Goal: Task Accomplishment & Management: Use online tool/utility

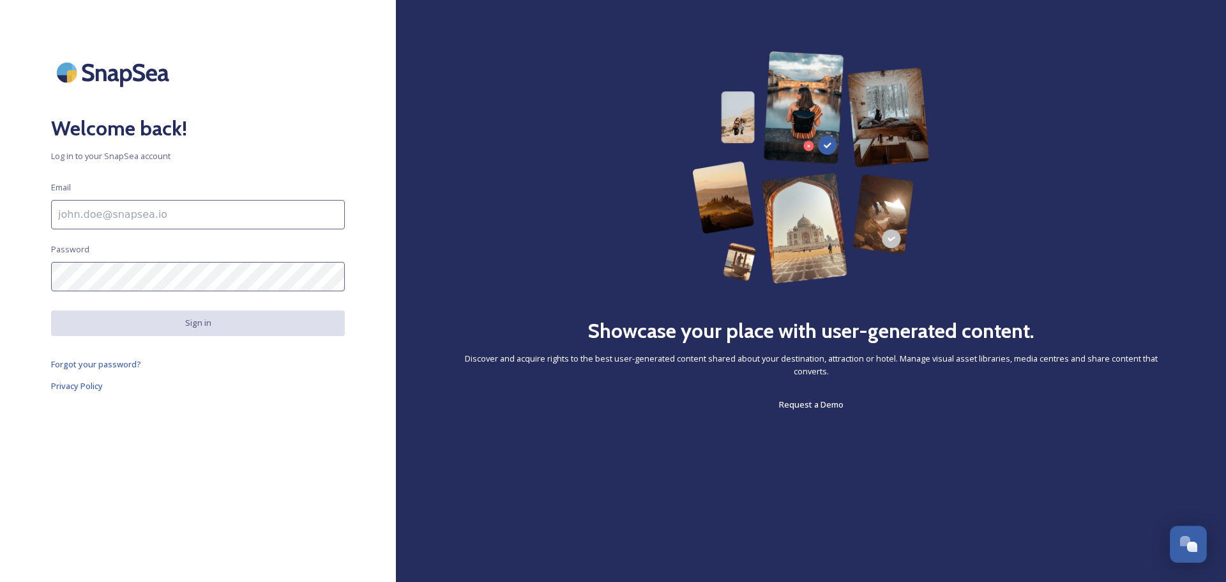
click at [190, 207] on input at bounding box center [198, 214] width 294 height 29
type input "[PERSON_NAME][EMAIL_ADDRESS][PERSON_NAME][DOMAIN_NAME]"
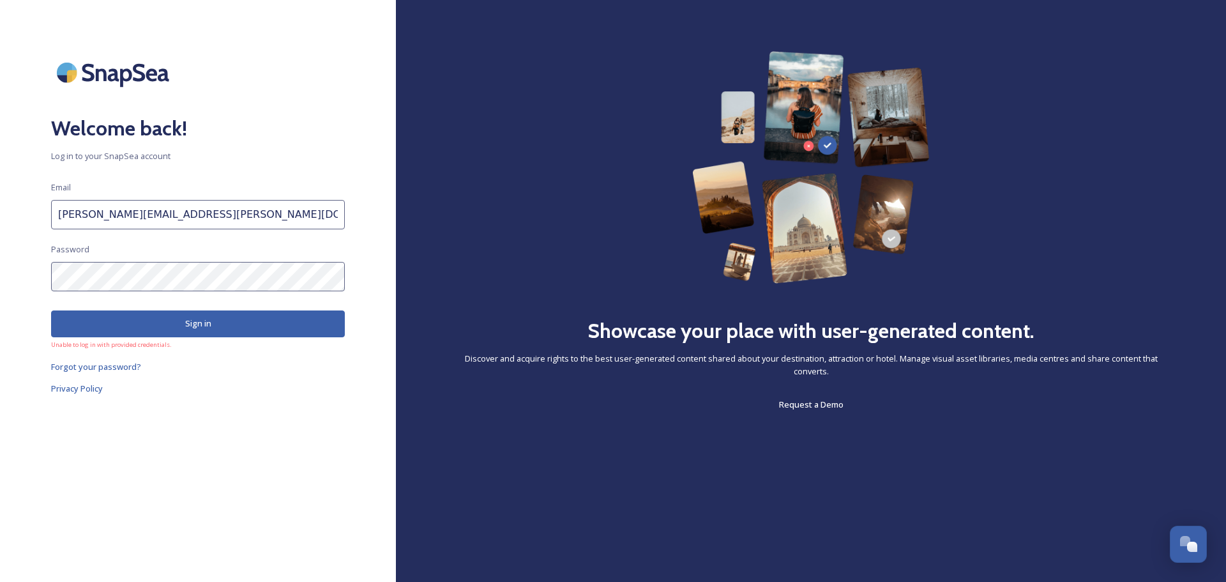
click at [0, 278] on div "Welcome back! Log in to your SnapSea account Email [PERSON_NAME][EMAIL_ADDRESS]…" at bounding box center [198, 291] width 396 height 480
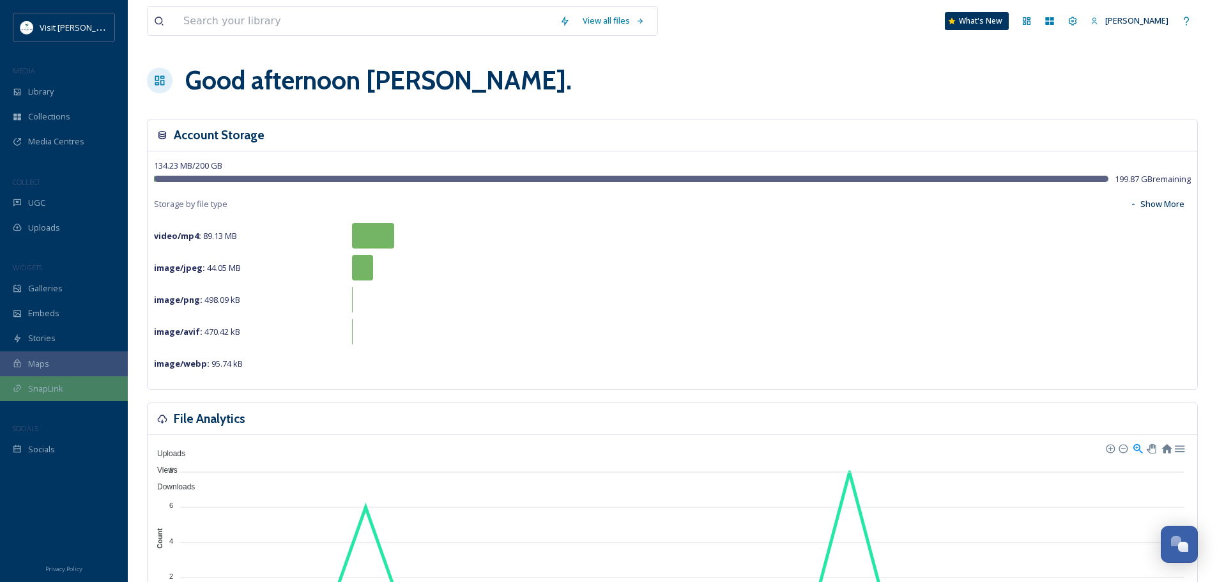
click at [54, 395] on div "SnapLink" at bounding box center [64, 388] width 128 height 25
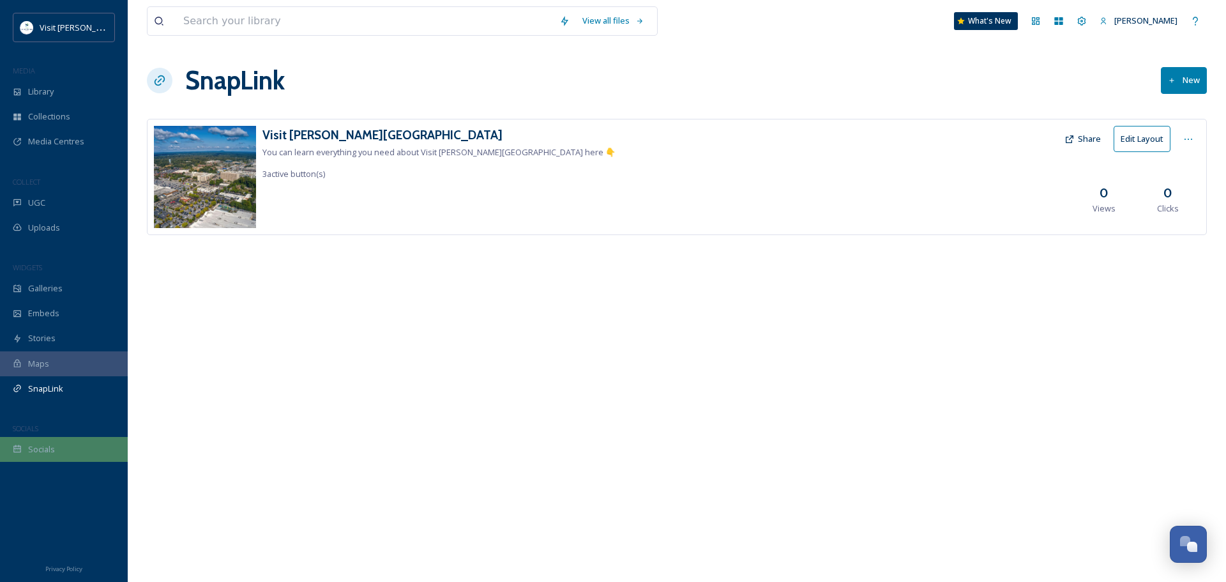
click at [49, 449] on span "Socials" at bounding box center [41, 449] width 27 height 12
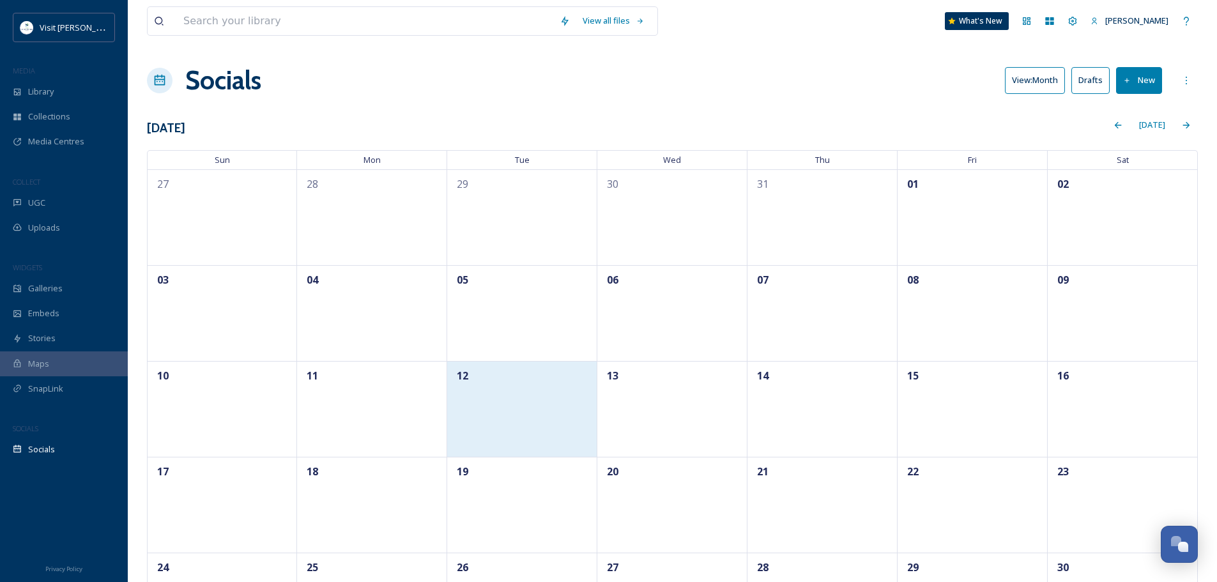
click at [487, 403] on div "12" at bounding box center [522, 409] width 150 height 96
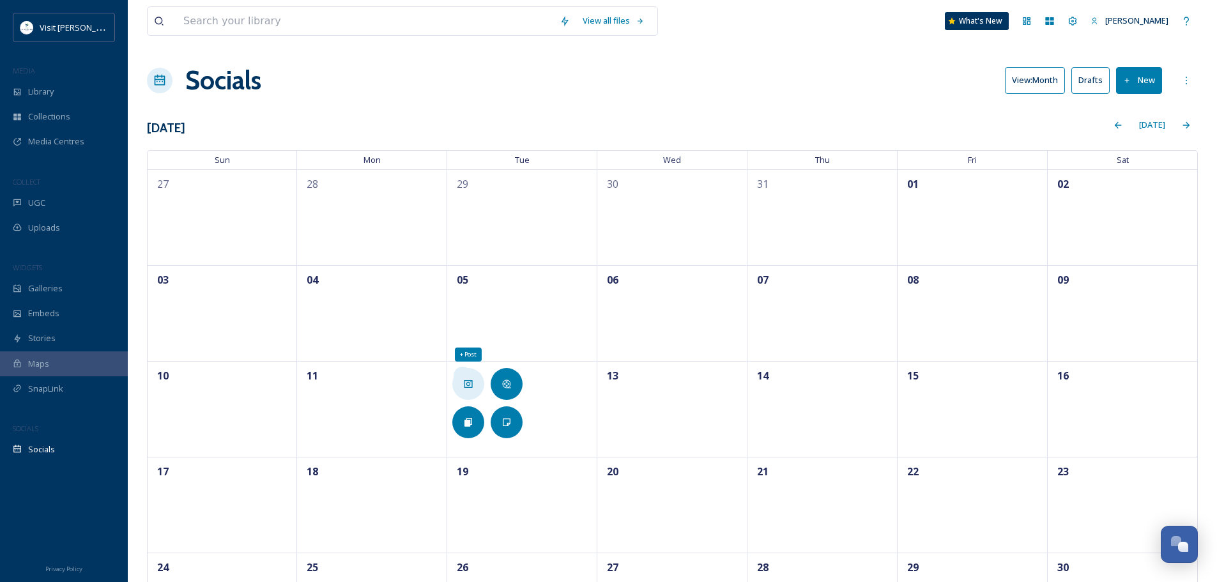
click at [474, 388] on div "+ Post" at bounding box center [468, 384] width 32 height 32
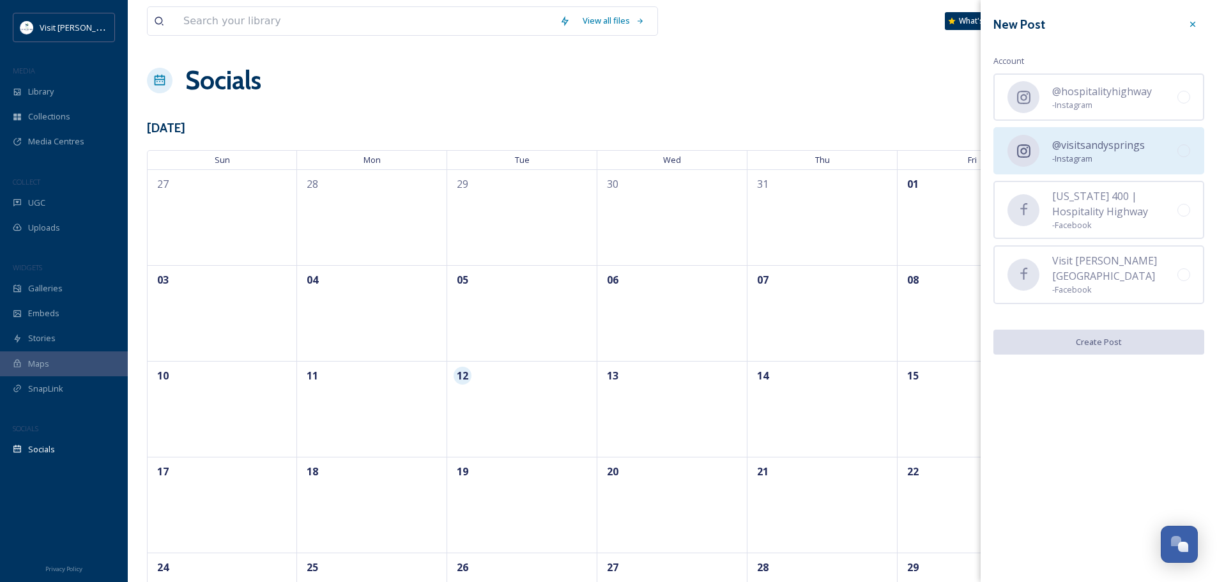
click at [1132, 159] on span "- Instagram" at bounding box center [1098, 159] width 93 height 12
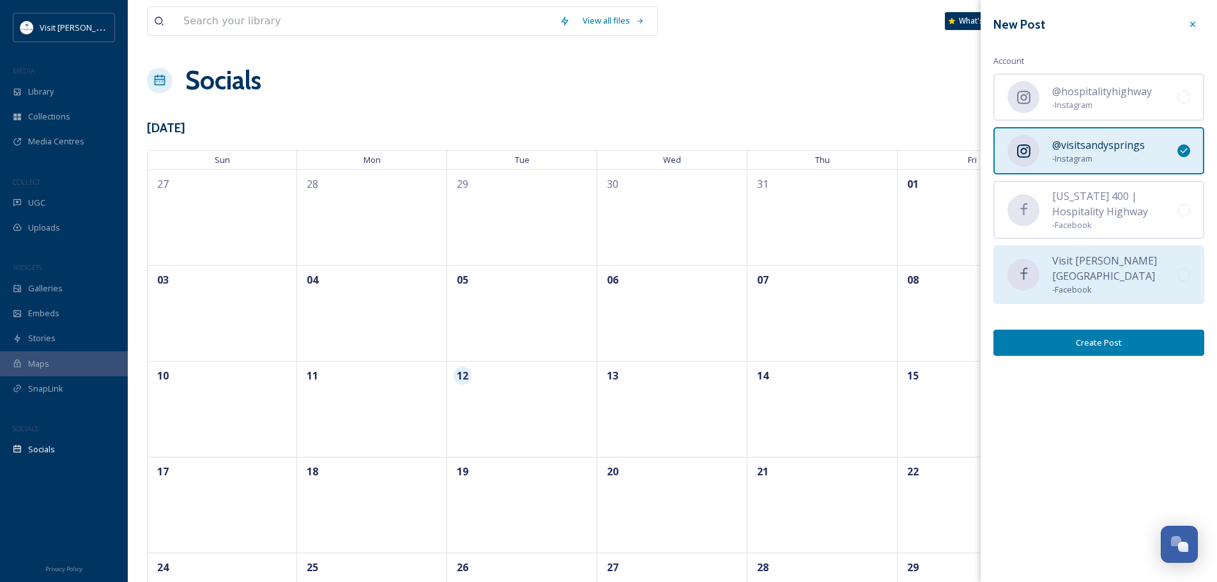
click at [1124, 292] on div "Visit [PERSON_NAME][GEOGRAPHIC_DATA] - Facebook" at bounding box center [1098, 274] width 211 height 58
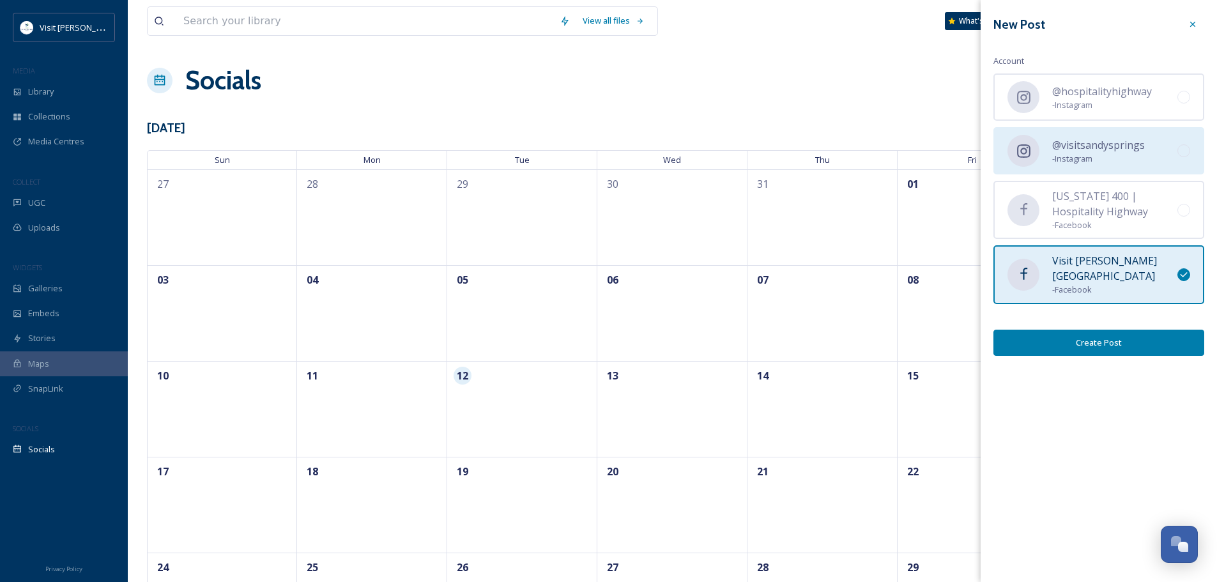
click at [1184, 156] on div at bounding box center [1183, 150] width 13 height 13
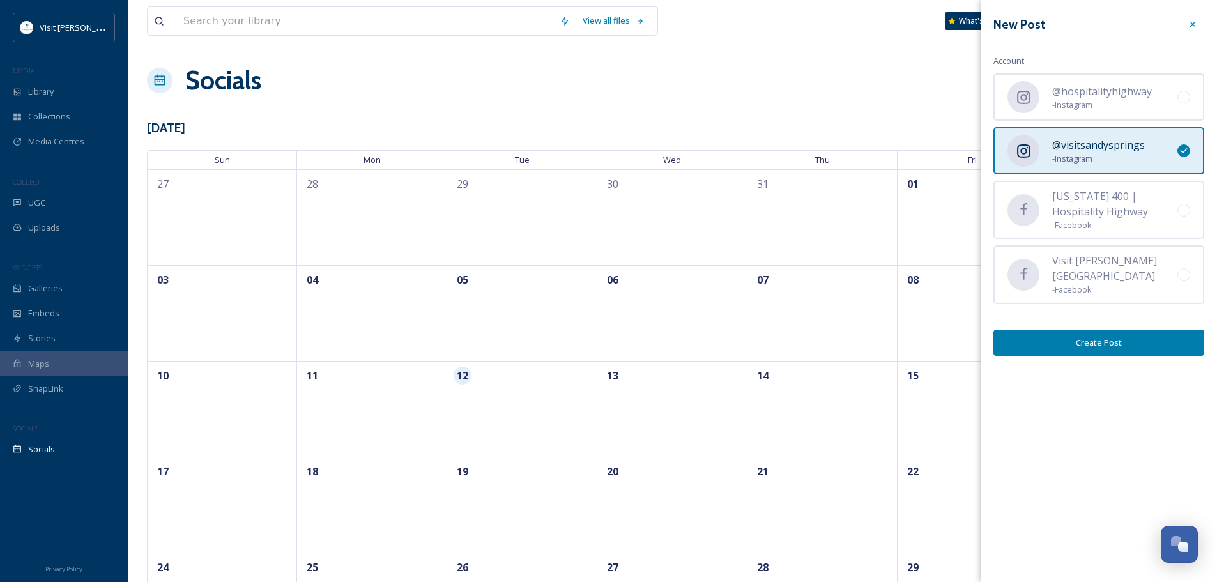
click at [1137, 334] on button "Create Post" at bounding box center [1098, 343] width 211 height 26
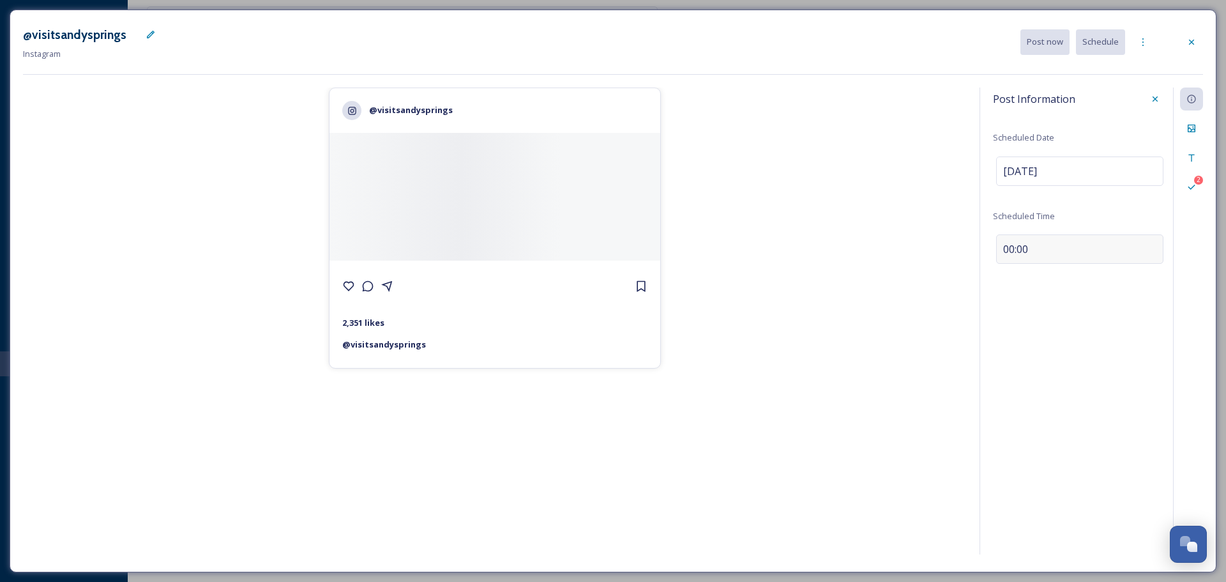
click at [1022, 252] on span "00:00" at bounding box center [1015, 248] width 25 height 15
click at [1028, 250] on input "00:00" at bounding box center [1036, 246] width 86 height 31
click at [1031, 244] on input "00:00" at bounding box center [1036, 246] width 86 height 31
click at [1004, 245] on input "00:00" at bounding box center [1036, 246] width 86 height 31
click at [1043, 246] on input "03:00" at bounding box center [1036, 246] width 86 height 31
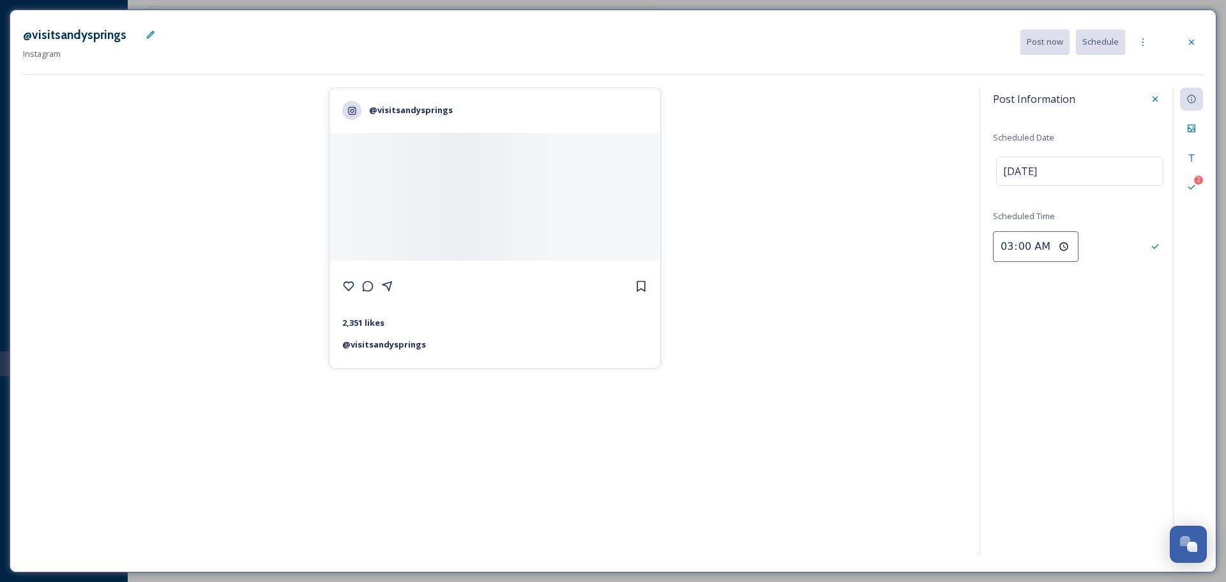
type input "15:00"
click at [1194, 127] on icon at bounding box center [1192, 128] width 10 height 10
click at [1030, 175] on icon at bounding box center [1028, 180] width 13 height 13
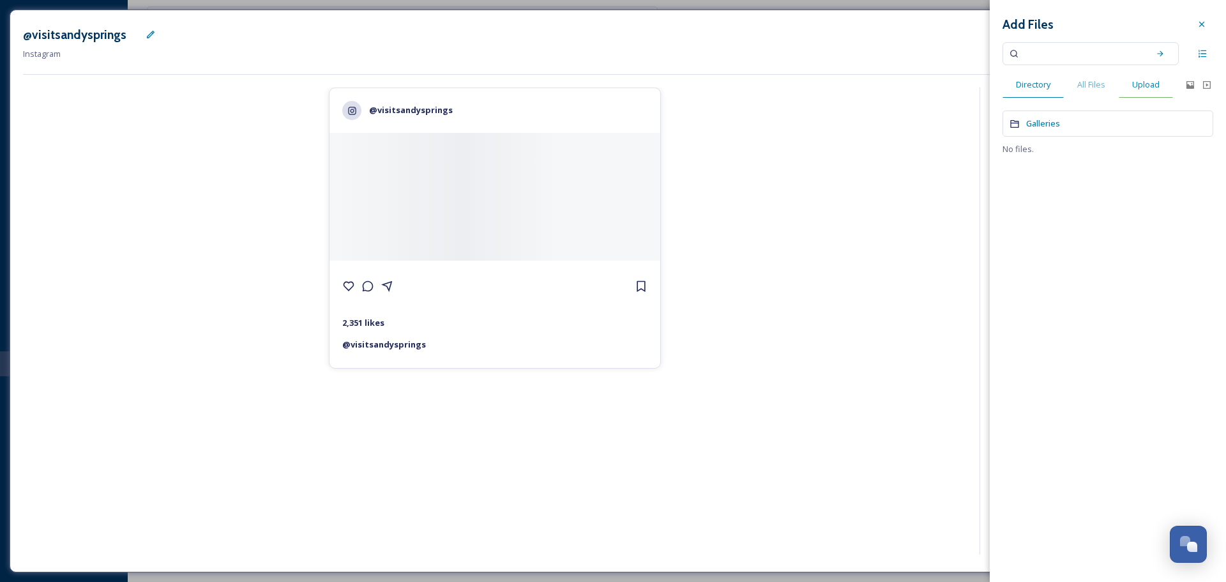
click at [1146, 86] on span "Upload" at bounding box center [1145, 85] width 27 height 12
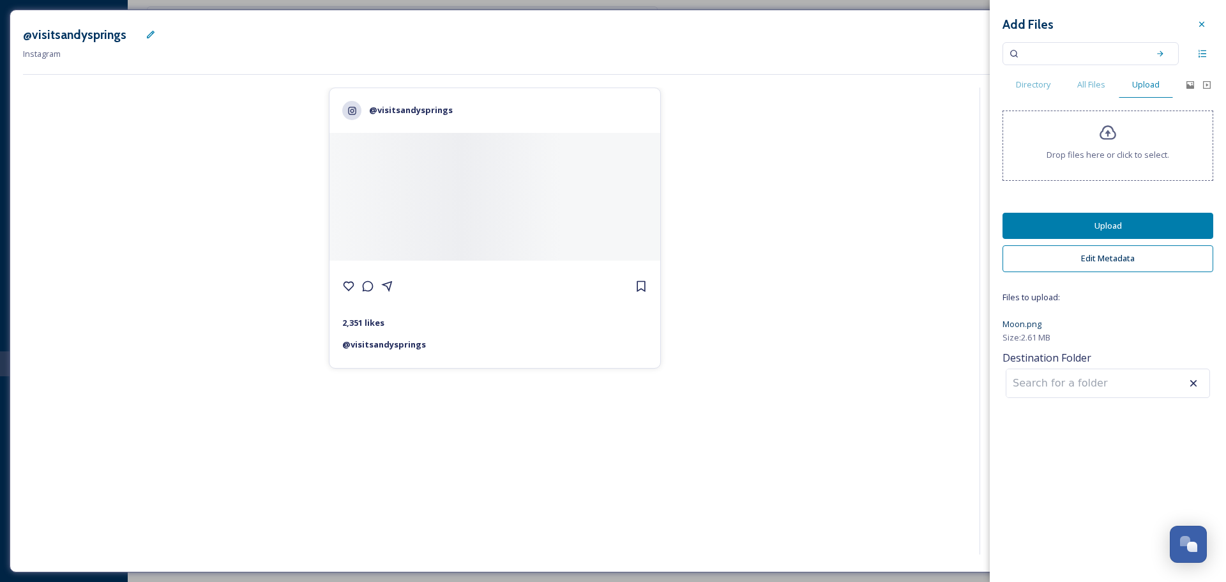
click at [1100, 220] on button "Upload" at bounding box center [1108, 226] width 211 height 26
